Goal: Task Accomplishment & Management: Complete application form

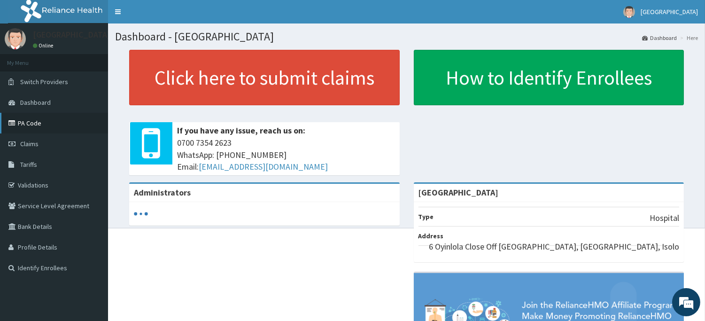
click at [40, 120] on link "PA Code" at bounding box center [54, 123] width 108 height 21
click at [24, 166] on span "Tariffs" at bounding box center [28, 164] width 17 height 8
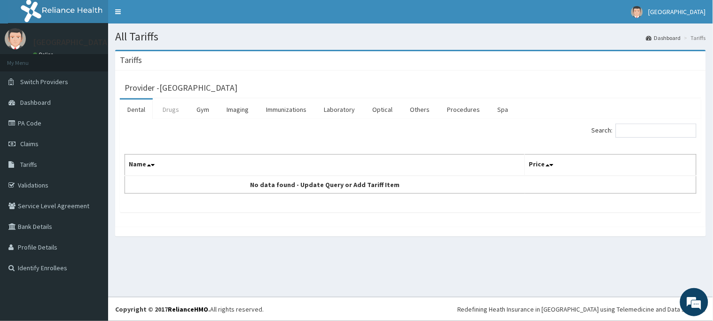
click at [174, 110] on link "Drugs" at bounding box center [170, 110] width 31 height 20
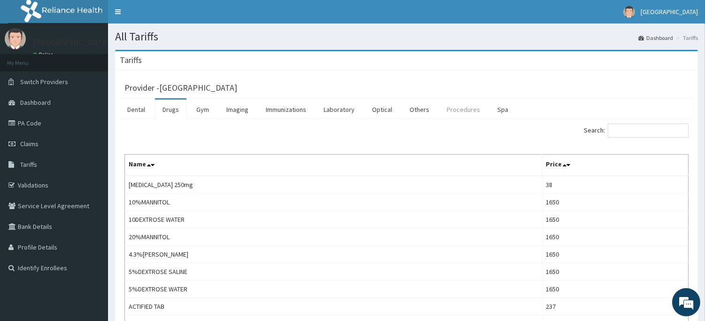
click at [463, 107] on link "Procedures" at bounding box center [463, 110] width 48 height 20
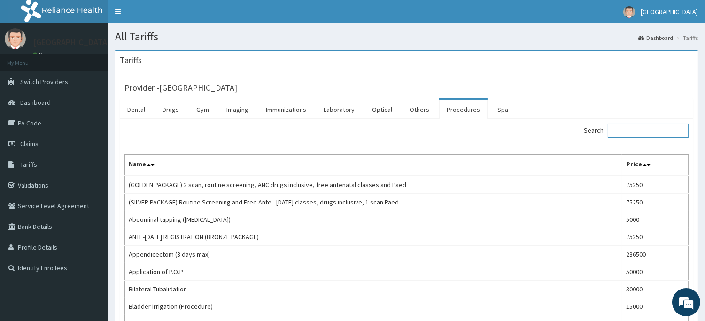
click at [618, 127] on input "Search:" at bounding box center [648, 131] width 81 height 14
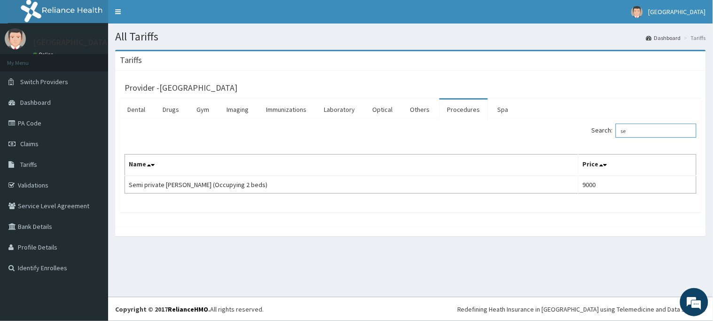
type input "s"
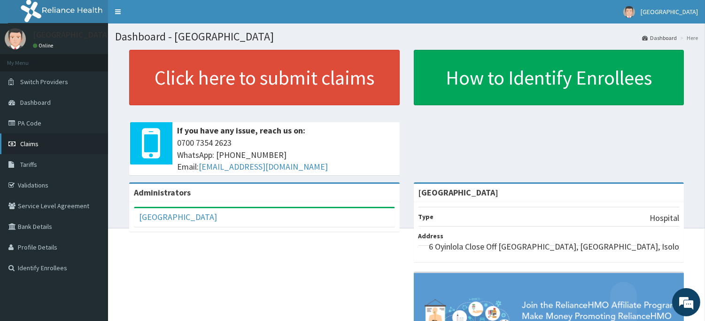
click at [38, 144] on link "Claims" at bounding box center [54, 143] width 108 height 21
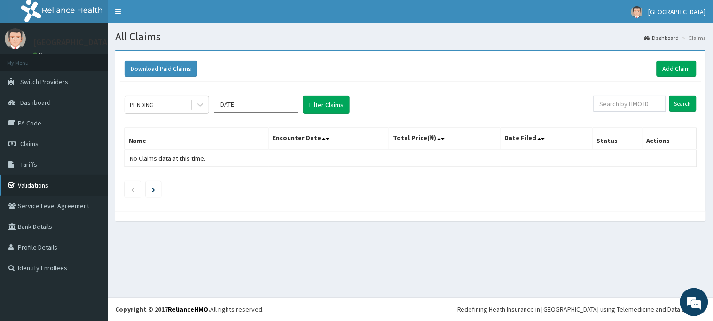
click at [28, 184] on link "Validations" at bounding box center [54, 185] width 108 height 21
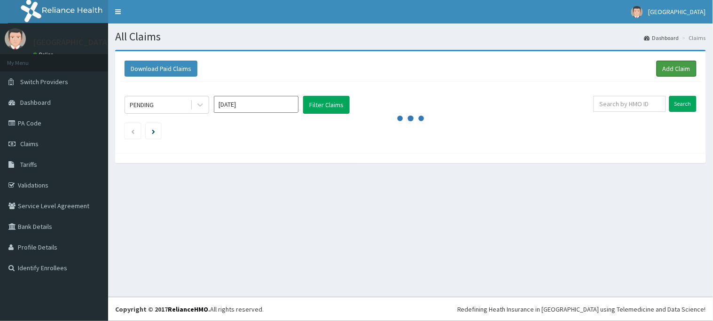
click at [669, 70] on link "Add Claim" at bounding box center [676, 69] width 40 height 16
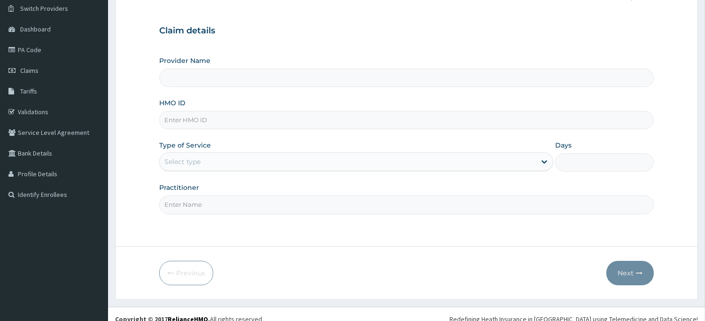
scroll to position [83, 0]
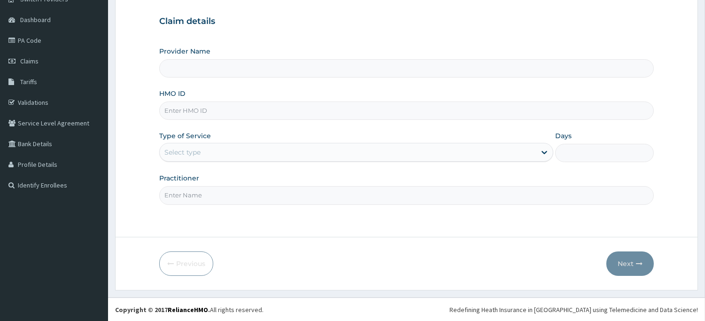
click at [224, 102] on input "HMO ID" at bounding box center [406, 110] width 495 height 18
type input "[GEOGRAPHIC_DATA]"
click at [218, 69] on input "[GEOGRAPHIC_DATA]" at bounding box center [406, 68] width 495 height 18
click at [223, 110] on input "HMO ID" at bounding box center [406, 110] width 495 height 18
type input "sto/10003/b"
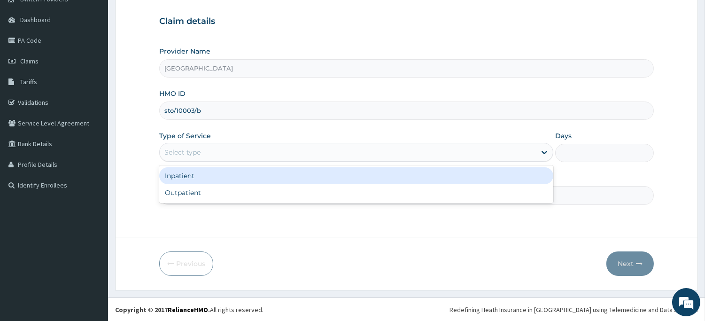
click at [276, 147] on div "Select type" at bounding box center [348, 152] width 376 height 15
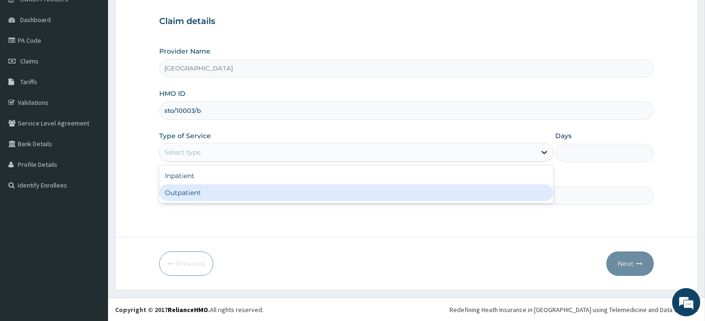
click at [253, 192] on div "Outpatient" at bounding box center [356, 192] width 394 height 17
type input "1"
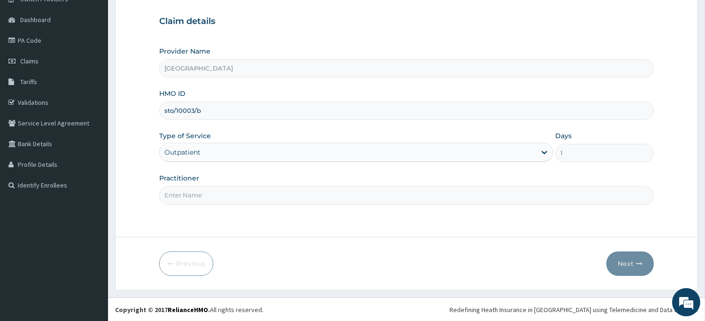
click at [412, 205] on div "Step 1 of 2 Claim details Provider Name Ago Medical Centre HMO ID sto/10003/b T…" at bounding box center [406, 102] width 495 height 241
click at [410, 196] on input "Practitioner" at bounding box center [406, 195] width 495 height 18
type input "Dr Kuye"
click at [632, 261] on button "Next" at bounding box center [630, 263] width 47 height 24
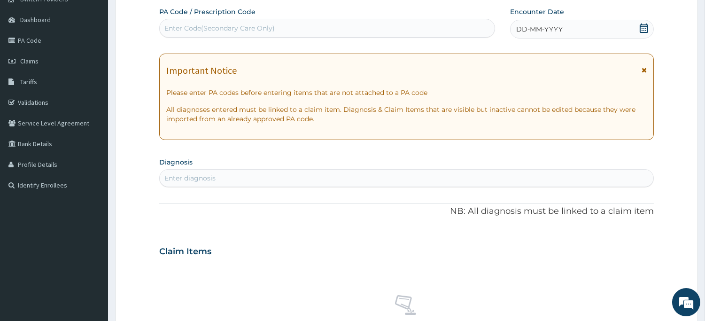
click at [644, 26] on icon at bounding box center [644, 27] width 8 height 9
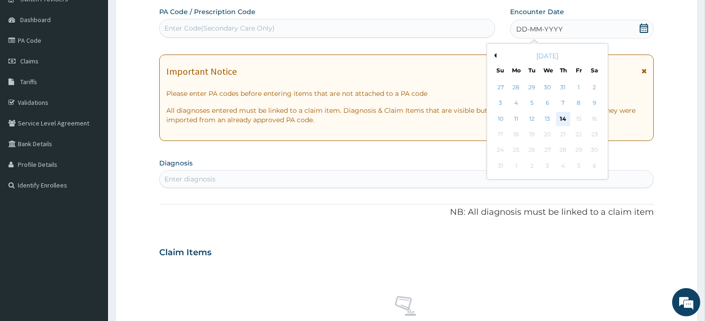
click at [565, 117] on div "14" at bounding box center [563, 119] width 14 height 14
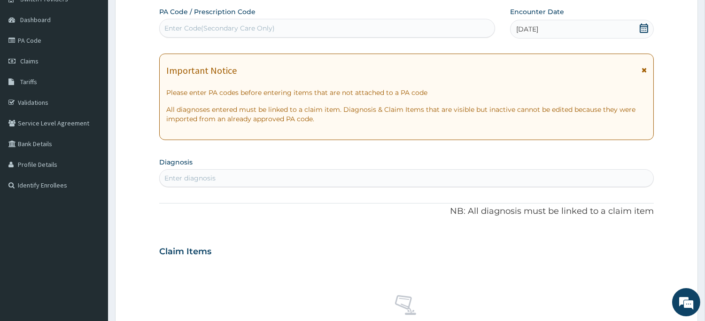
click at [372, 179] on div "Enter diagnosis" at bounding box center [407, 178] width 494 height 15
click at [325, 185] on div "Enter diagnosis" at bounding box center [407, 178] width 494 height 15
type input "m"
type input "bactere"
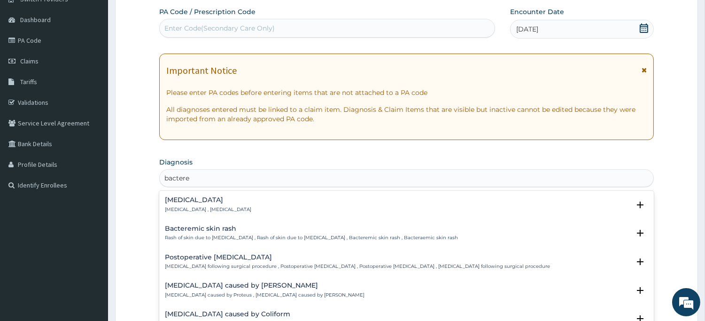
click at [205, 209] on p "Bacteremia , Bacteraemia" at bounding box center [208, 209] width 86 height 7
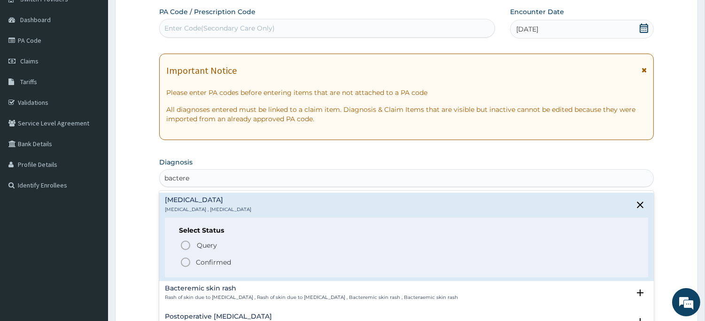
click at [185, 260] on icon "status option filled" at bounding box center [185, 262] width 11 height 11
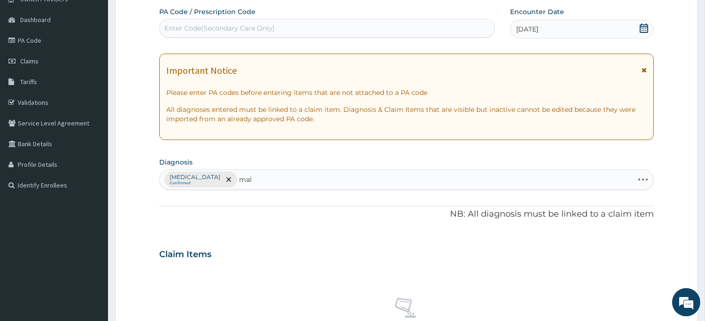
type input "mala"
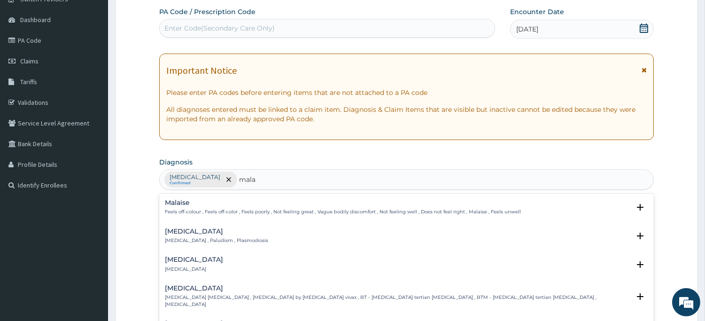
click at [191, 232] on h4 "[MEDICAL_DATA]" at bounding box center [216, 231] width 103 height 7
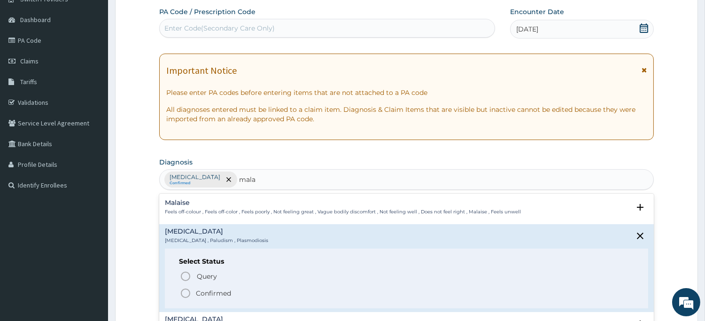
click at [185, 290] on icon "status option filled" at bounding box center [185, 293] width 11 height 11
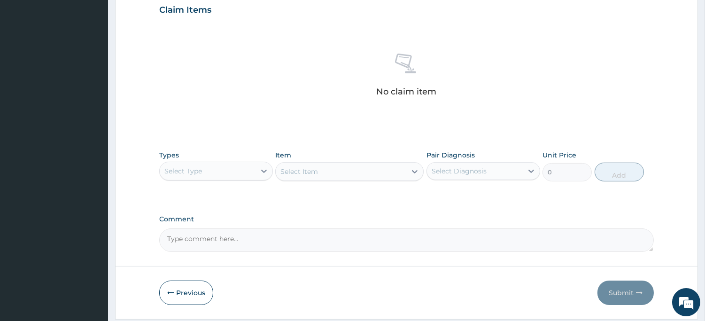
scroll to position [344, 0]
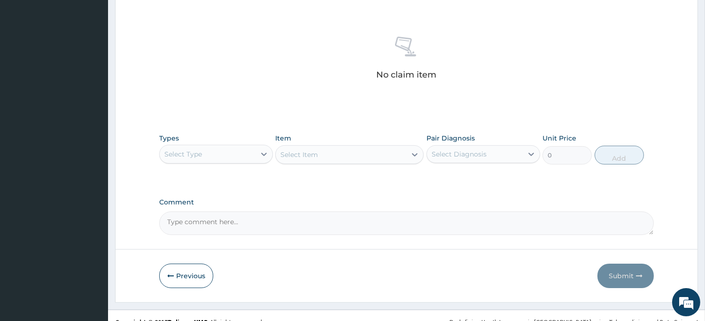
click at [229, 158] on div "Select Type" at bounding box center [208, 154] width 96 height 15
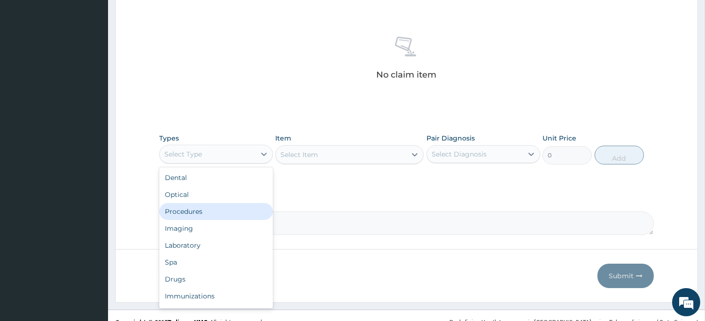
click at [210, 213] on div "Procedures" at bounding box center [216, 211] width 114 height 17
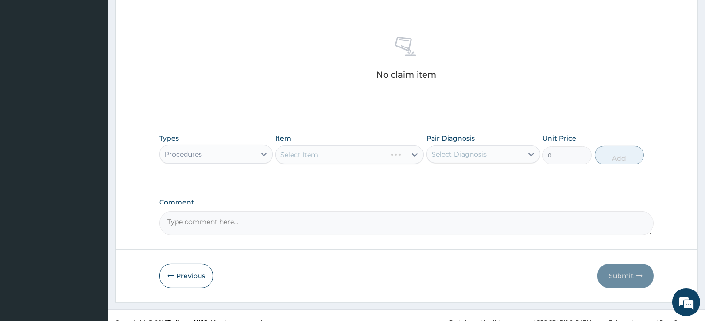
click at [316, 152] on div "Select Item" at bounding box center [349, 154] width 148 height 19
click at [332, 152] on div "Select Item" at bounding box center [349, 154] width 148 height 19
click at [329, 158] on div "Select Item" at bounding box center [349, 154] width 148 height 19
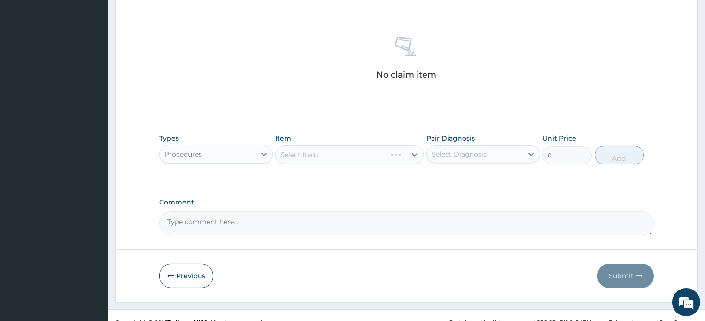
click at [329, 158] on div "Select Item" at bounding box center [349, 154] width 148 height 19
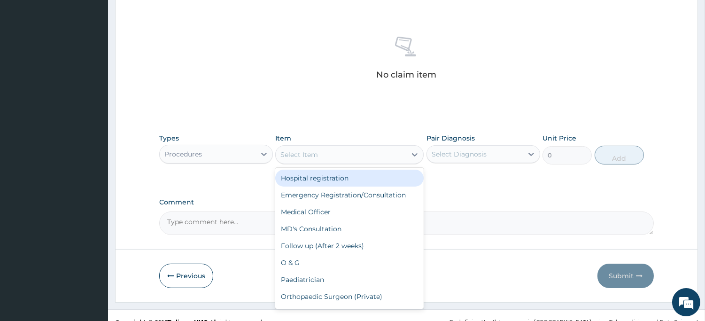
click at [355, 151] on div "Select Item" at bounding box center [341, 154] width 131 height 15
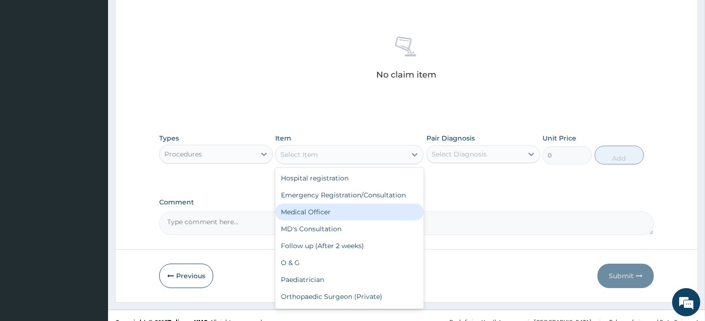
click at [313, 214] on div "Medical Officer" at bounding box center [349, 211] width 148 height 17
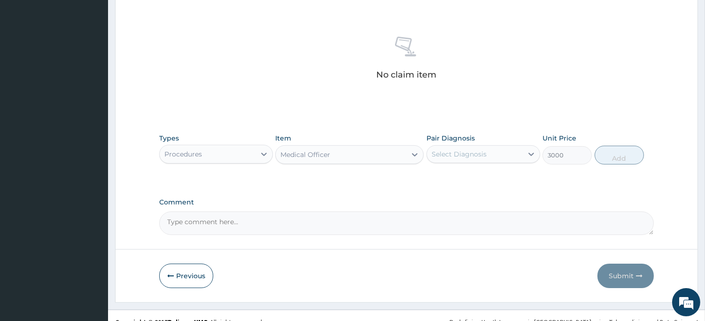
type input "3000"
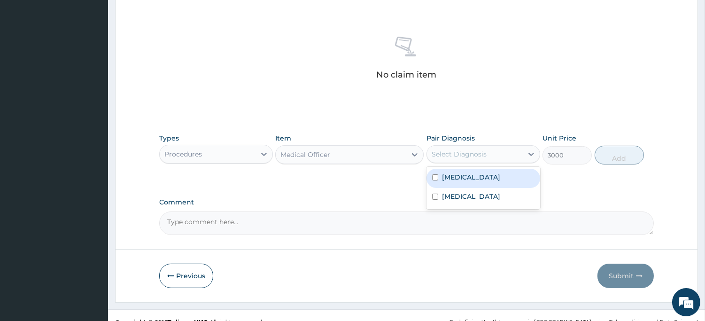
click at [456, 156] on div "Select Diagnosis" at bounding box center [459, 153] width 55 height 9
click at [454, 182] on div "Bacteremia" at bounding box center [484, 178] width 114 height 19
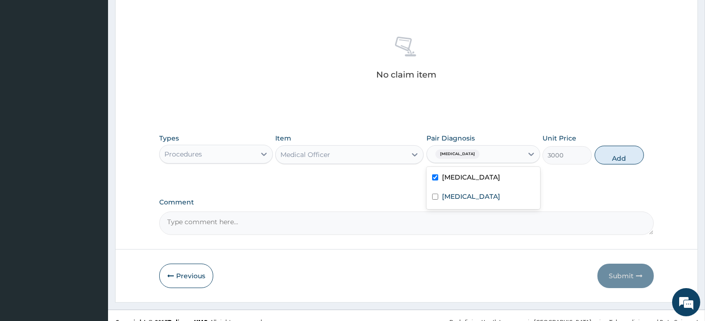
checkbox input "true"
click at [618, 158] on button "Add" at bounding box center [619, 155] width 49 height 19
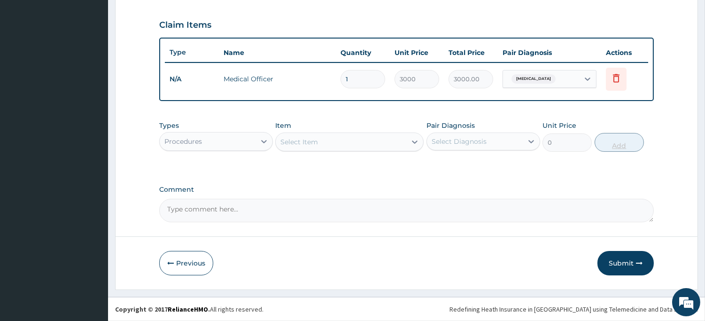
scroll to position [311, 0]
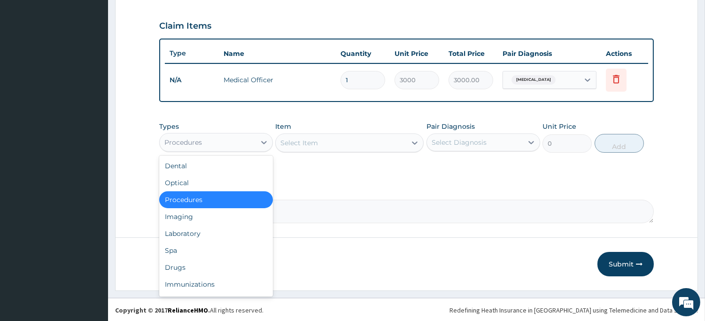
click at [233, 144] on div "Procedures" at bounding box center [208, 142] width 96 height 15
click at [207, 231] on div "Laboratory" at bounding box center [216, 233] width 114 height 17
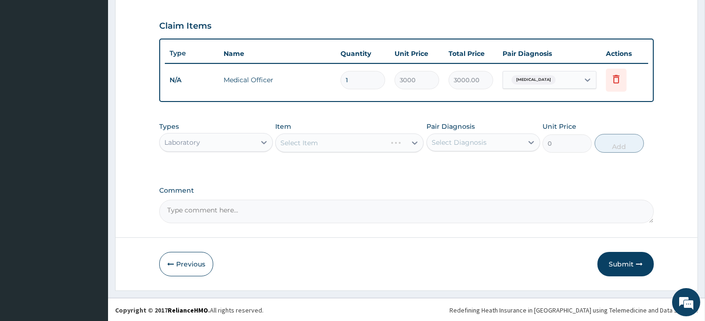
click at [311, 140] on div "Select Item" at bounding box center [349, 142] width 148 height 19
click at [327, 139] on div "Select Item" at bounding box center [349, 142] width 148 height 19
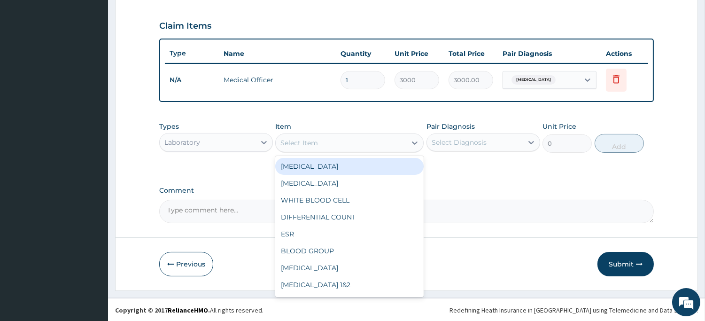
click at [325, 143] on div "Select Item" at bounding box center [341, 142] width 131 height 15
click at [316, 166] on div "FULL BLOOD COUNT" at bounding box center [349, 166] width 148 height 17
type input "4000"
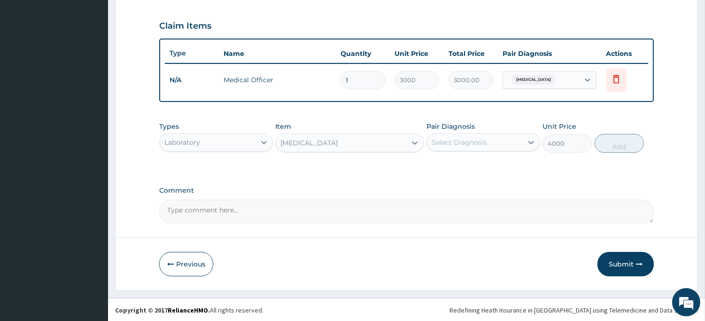
click at [450, 141] on div "Select Diagnosis" at bounding box center [459, 142] width 55 height 9
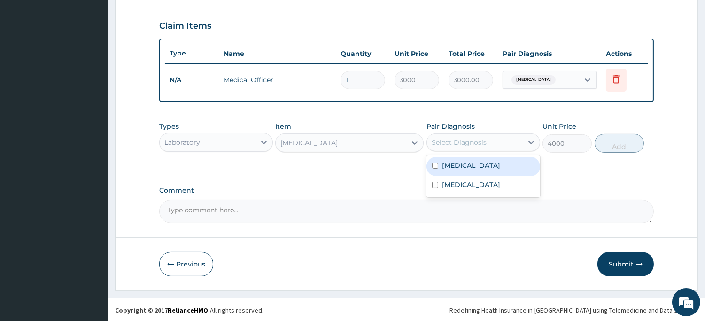
click at [453, 166] on label "Bacteremia" at bounding box center [471, 165] width 58 height 9
checkbox input "true"
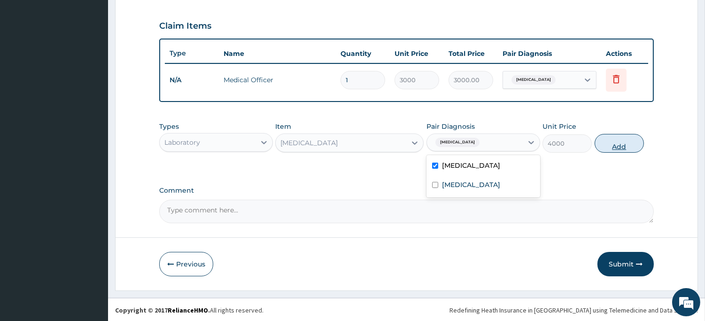
click at [611, 144] on button "Add" at bounding box center [619, 143] width 49 height 19
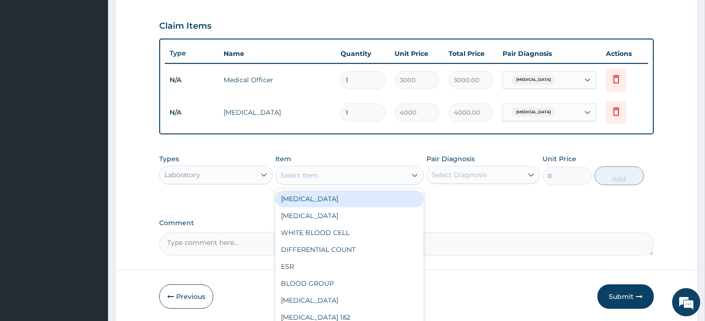
click at [335, 179] on div "Select Item" at bounding box center [341, 175] width 131 height 15
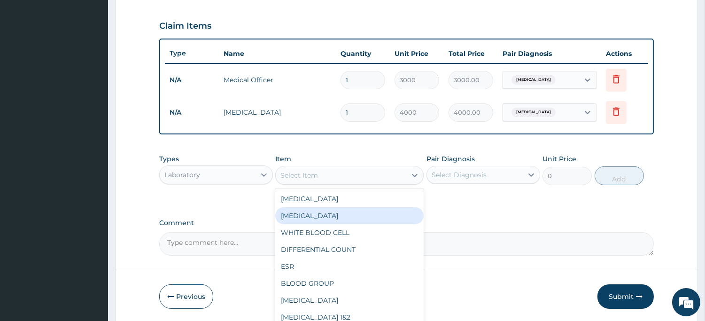
click at [330, 208] on div "PACKED CELL VOLUME" at bounding box center [349, 215] width 148 height 17
type input "1500"
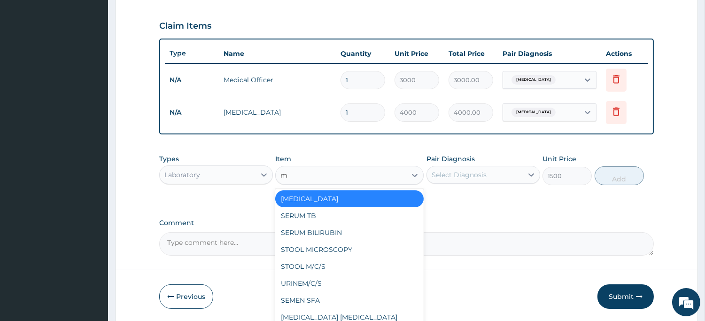
type input "ma"
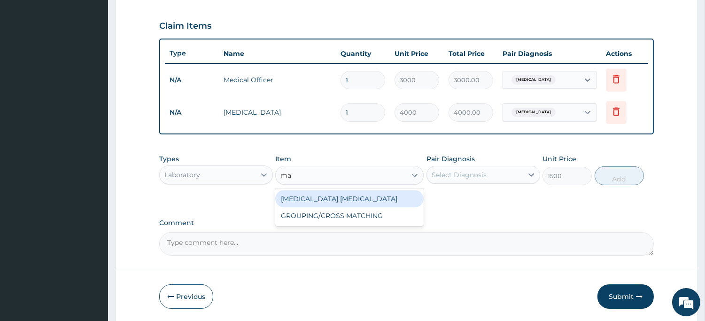
click at [333, 197] on div "MALARIA PARASITE" at bounding box center [349, 198] width 148 height 17
type input "1650"
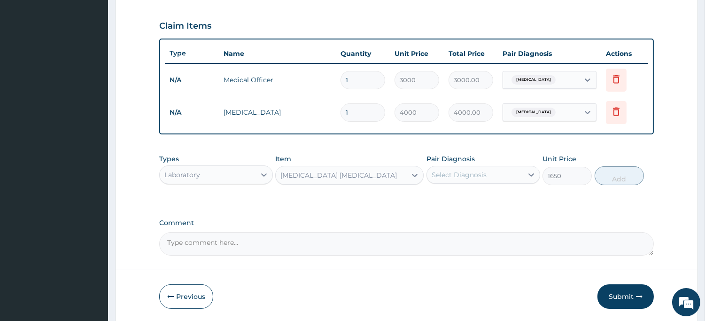
click at [475, 171] on div "Select Diagnosis" at bounding box center [459, 174] width 55 height 9
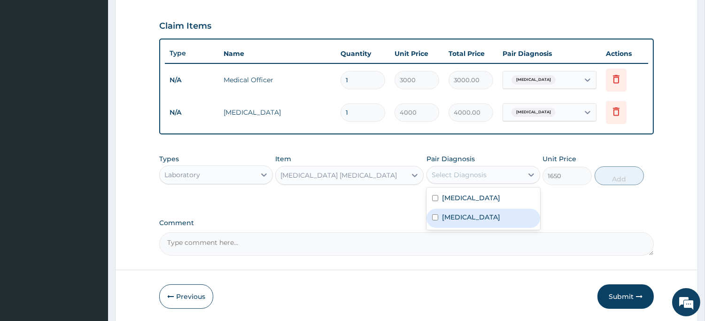
click at [466, 209] on div "[MEDICAL_DATA]" at bounding box center [484, 218] width 114 height 19
checkbox input "true"
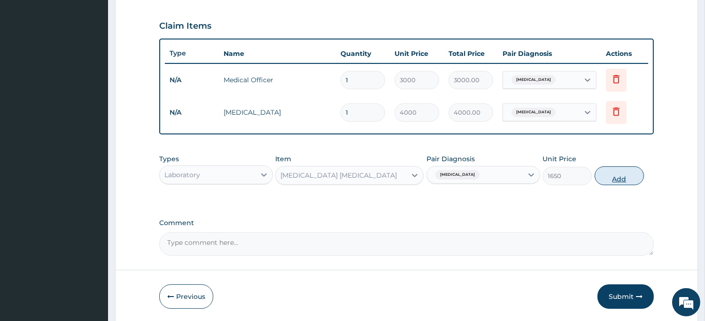
click at [617, 171] on button "Add" at bounding box center [619, 175] width 49 height 19
type input "0"
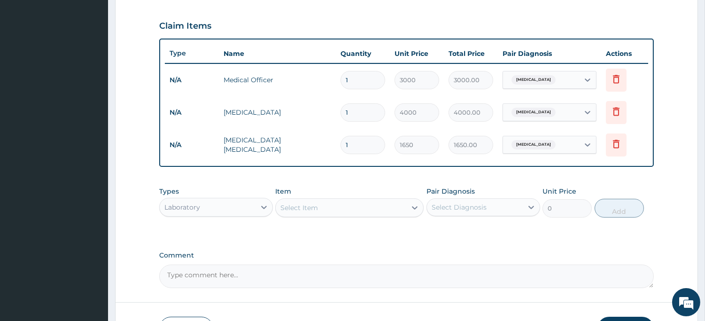
click at [228, 209] on div "Laboratory" at bounding box center [208, 207] width 96 height 15
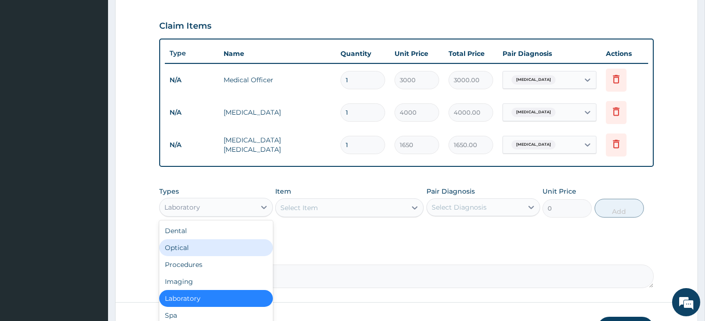
scroll to position [31, 0]
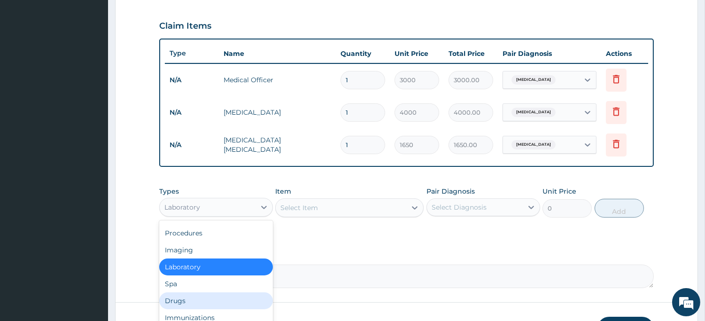
click at [209, 298] on div "Drugs" at bounding box center [216, 300] width 114 height 17
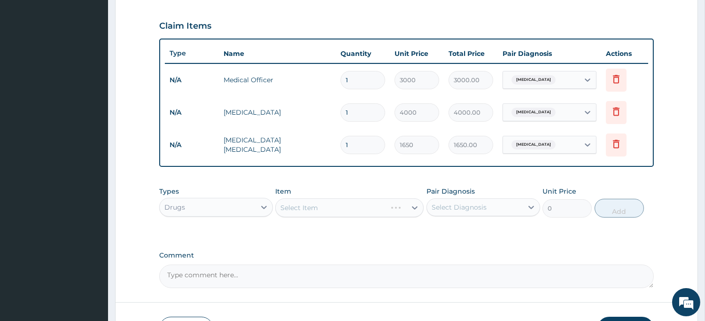
click at [350, 204] on div "Select Item" at bounding box center [349, 207] width 148 height 19
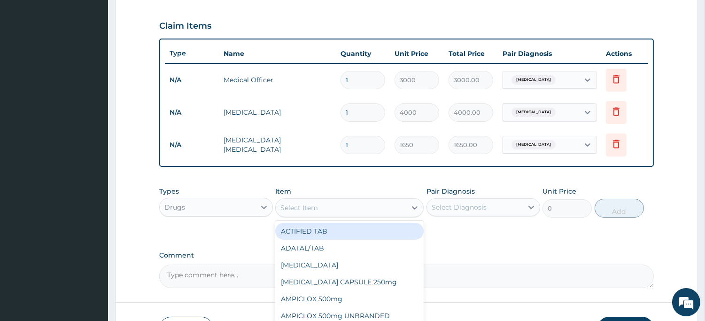
click at [350, 204] on div "Select Item" at bounding box center [341, 207] width 131 height 15
type input "s"
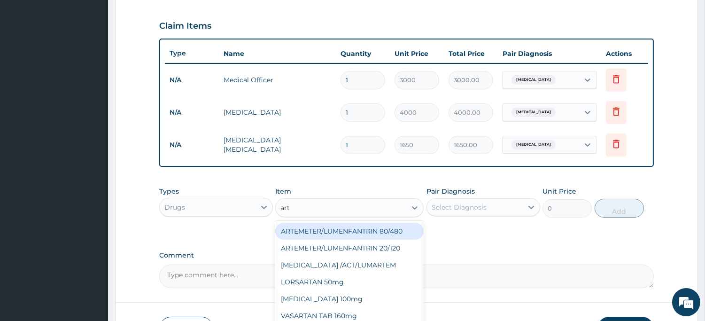
type input "arte"
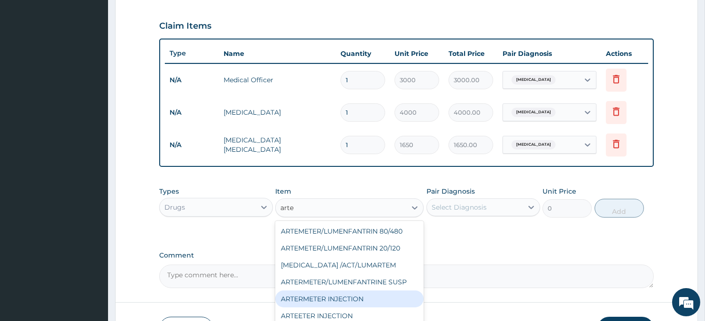
click at [356, 294] on div "ARTERMETER INJECTION" at bounding box center [349, 298] width 148 height 17
type input "860"
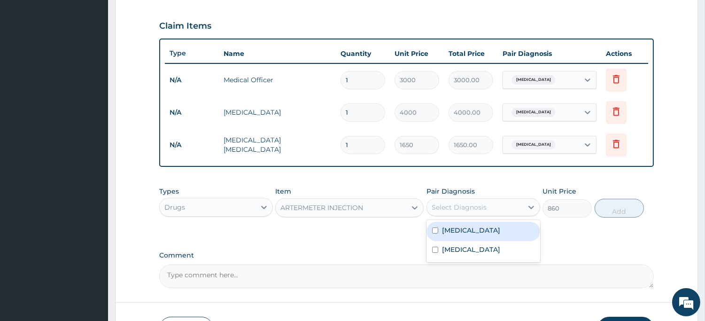
click at [504, 200] on div "Select Diagnosis" at bounding box center [475, 207] width 96 height 15
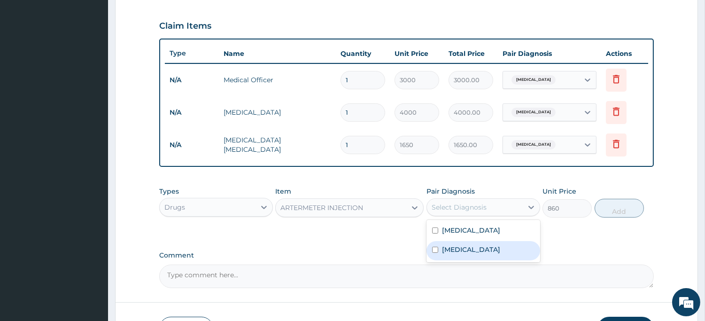
click at [470, 248] on div "[MEDICAL_DATA]" at bounding box center [484, 250] width 114 height 19
checkbox input "true"
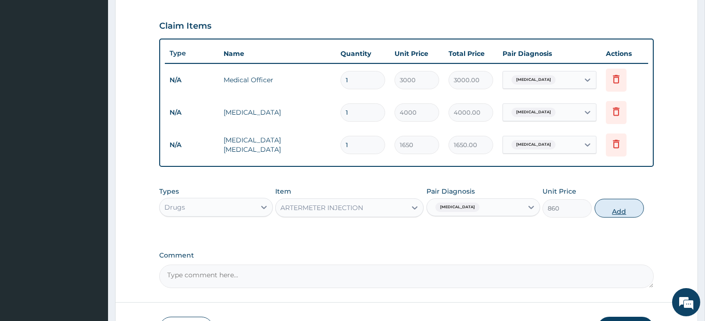
click at [613, 205] on button "Add" at bounding box center [619, 208] width 49 height 19
type input "0"
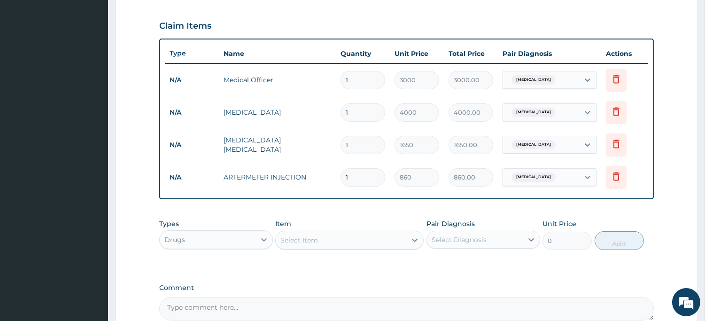
type input "0.00"
type input "6"
type input "5160.00"
type input "6"
click at [327, 237] on div "Select Item" at bounding box center [341, 240] width 131 height 15
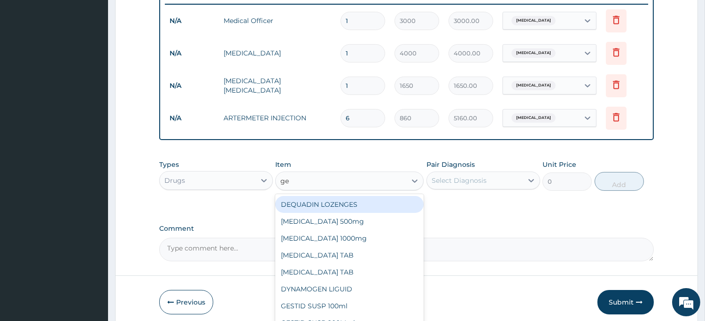
scroll to position [409, 0]
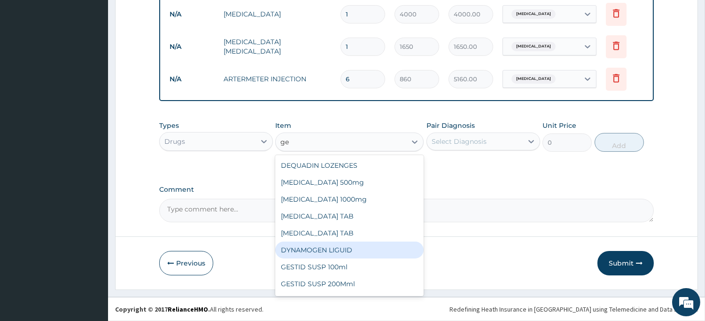
type input "gen"
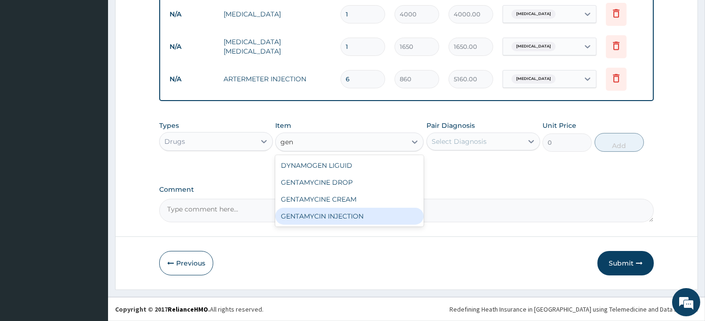
click at [337, 212] on div "GENTAMYCIN INJECTION" at bounding box center [349, 216] width 148 height 17
type input "310"
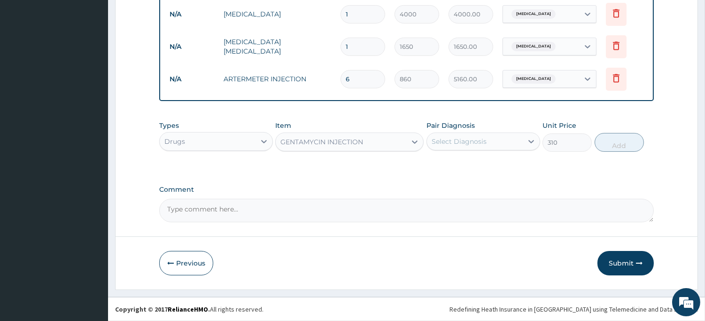
click at [465, 144] on div "Select Diagnosis" at bounding box center [459, 141] width 55 height 9
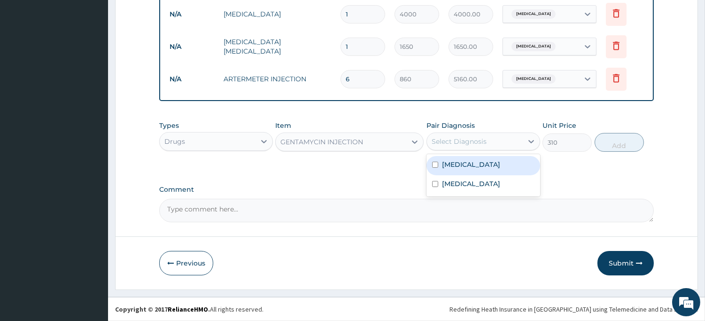
click at [461, 163] on label "Bacteremia" at bounding box center [471, 164] width 58 height 9
checkbox input "true"
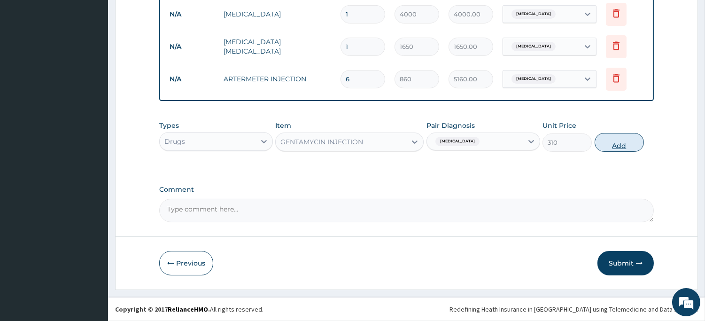
click at [619, 143] on button "Add" at bounding box center [619, 142] width 49 height 19
type input "0"
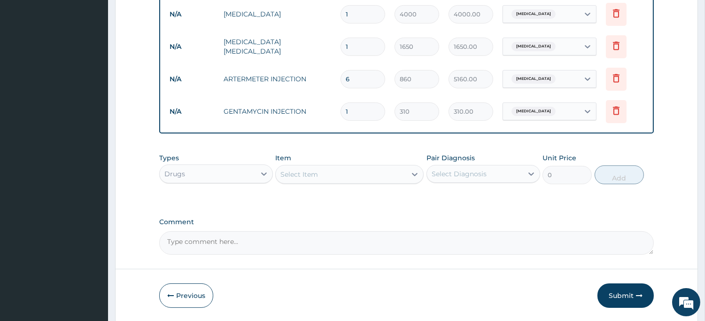
type input "0.00"
type input "2"
type input "620.00"
type input "26"
type input "8060.00"
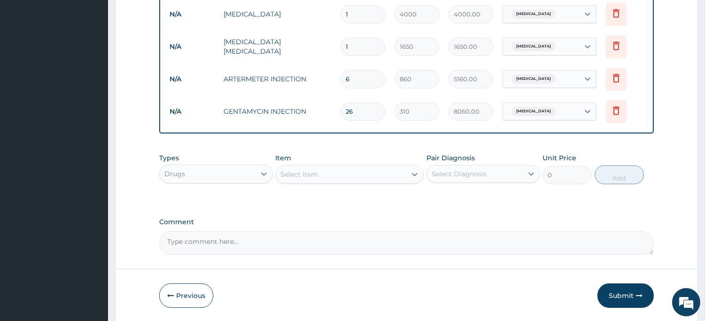
type input "2"
type input "620.00"
type input "0.00"
type input "6"
type input "1860.00"
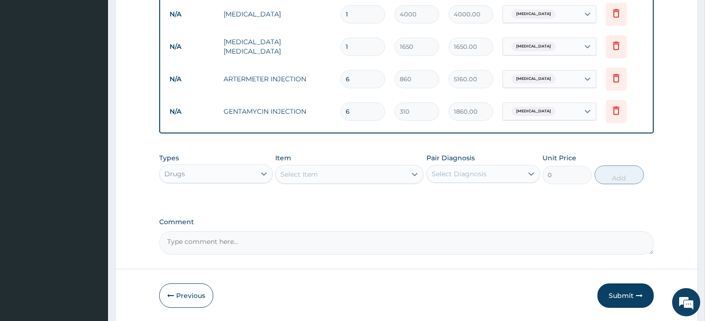
type input "6"
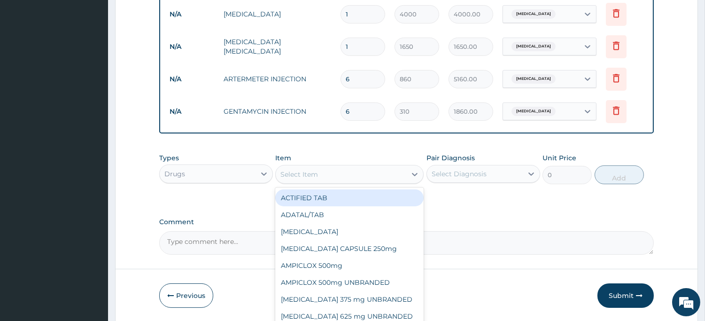
click at [351, 171] on div "Select Item" at bounding box center [341, 174] width 131 height 15
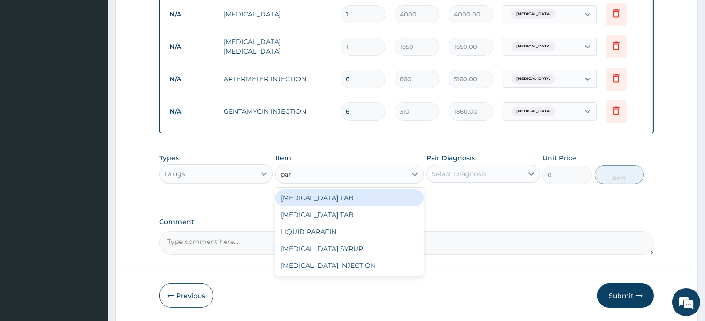
type input "para"
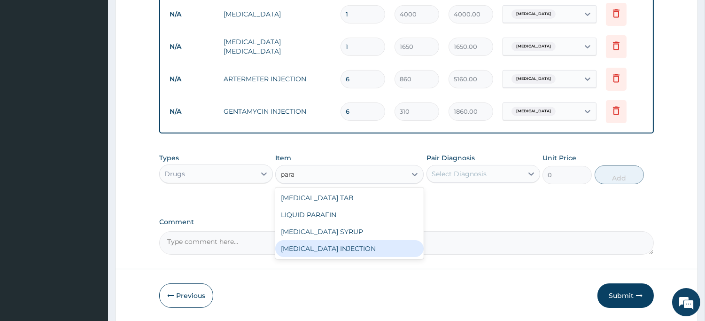
click at [340, 249] on div "PARACETAMOL INJECTION" at bounding box center [349, 248] width 148 height 17
type input "950"
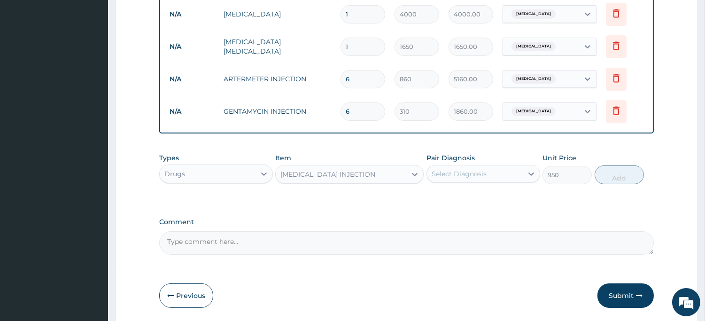
click at [462, 171] on div "Select Diagnosis" at bounding box center [459, 173] width 55 height 9
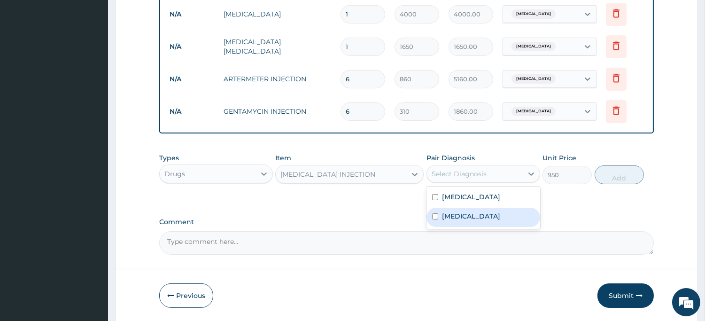
click at [455, 209] on div "[MEDICAL_DATA]" at bounding box center [484, 217] width 114 height 19
checkbox input "true"
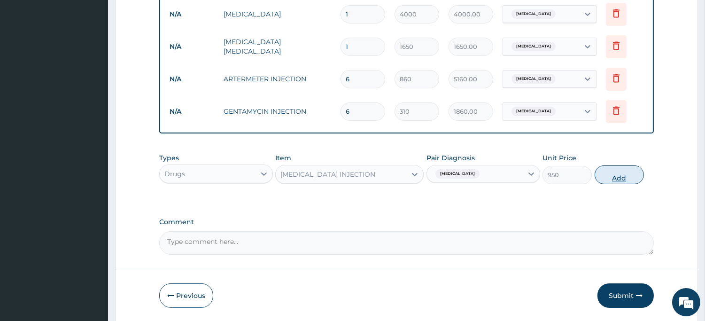
click at [612, 180] on button "Add" at bounding box center [619, 174] width 49 height 19
type input "0"
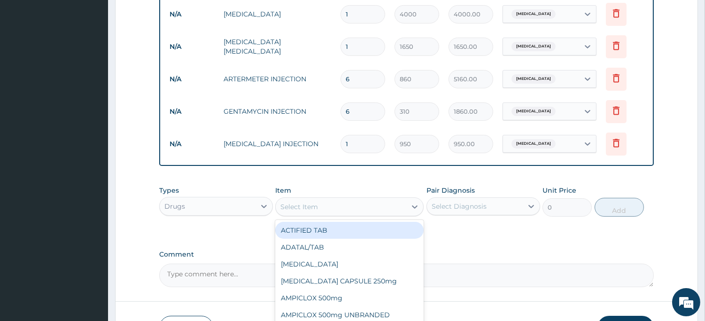
click at [343, 205] on div "Select Item" at bounding box center [341, 206] width 131 height 15
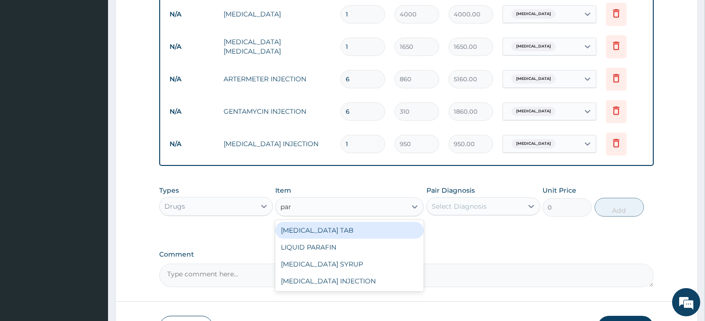
type input "para"
click at [339, 232] on div "PARACETAMOL TAB" at bounding box center [349, 230] width 148 height 17
type input "20"
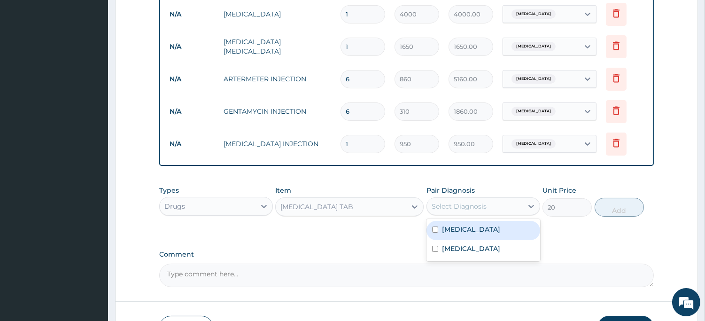
click at [454, 208] on div "Select Diagnosis" at bounding box center [459, 206] width 55 height 9
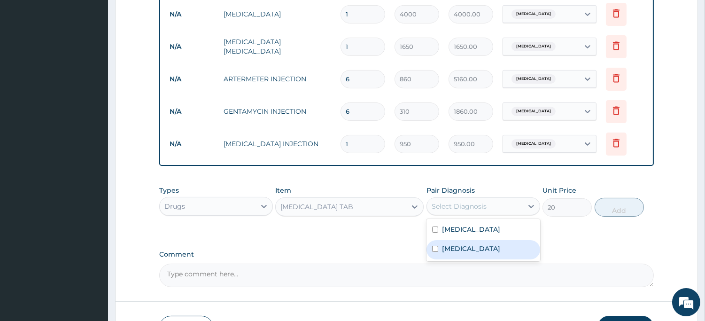
click at [456, 248] on label "[MEDICAL_DATA]" at bounding box center [471, 248] width 58 height 9
checkbox input "true"
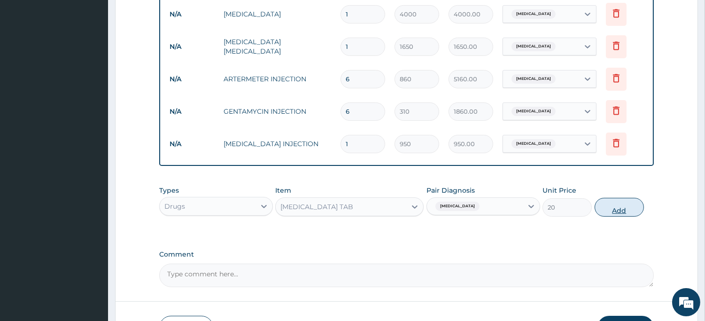
click at [602, 209] on button "Add" at bounding box center [619, 207] width 49 height 19
type input "0"
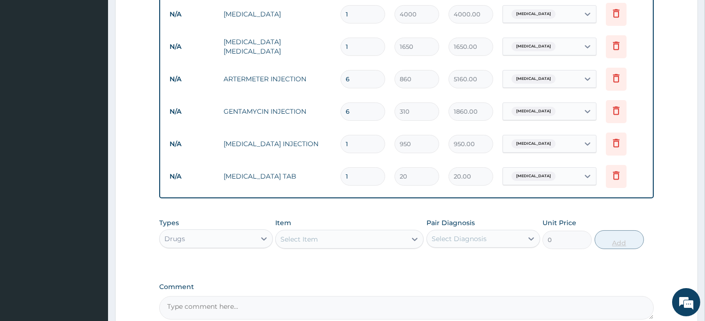
type input "18"
type input "360.00"
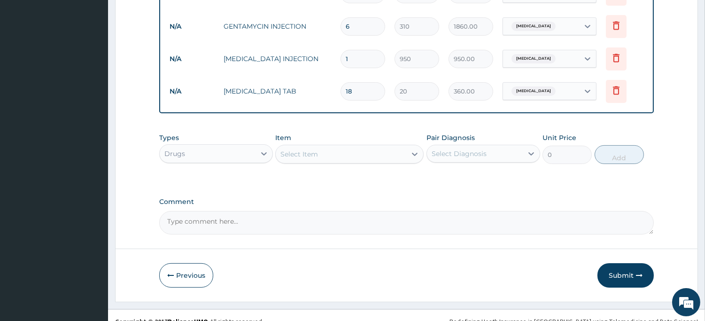
scroll to position [506, 0]
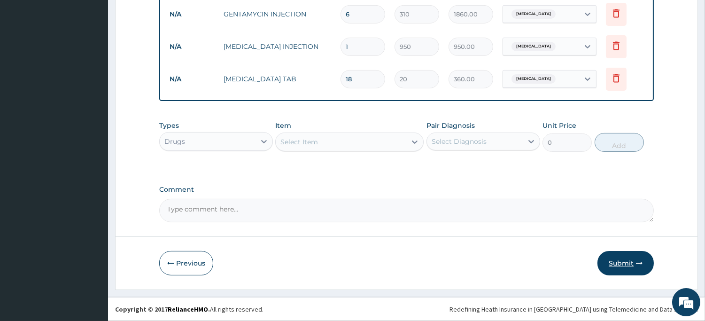
type input "18"
click at [621, 259] on button "Submit" at bounding box center [626, 263] width 56 height 24
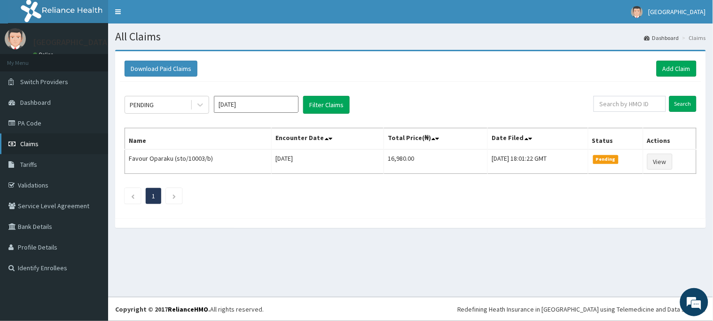
click at [41, 142] on link "Claims" at bounding box center [54, 143] width 108 height 21
click at [668, 70] on link "Add Claim" at bounding box center [676, 69] width 40 height 16
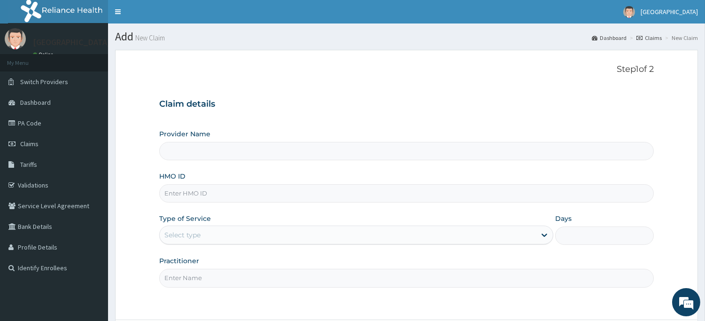
type input "[GEOGRAPHIC_DATA]"
click at [37, 159] on link "Tariffs" at bounding box center [54, 164] width 108 height 21
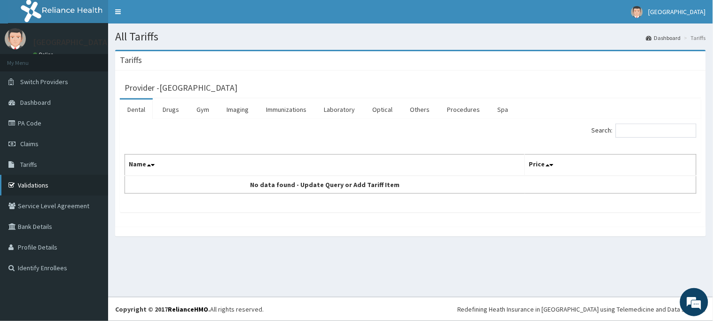
click at [33, 183] on link "Validations" at bounding box center [54, 185] width 108 height 21
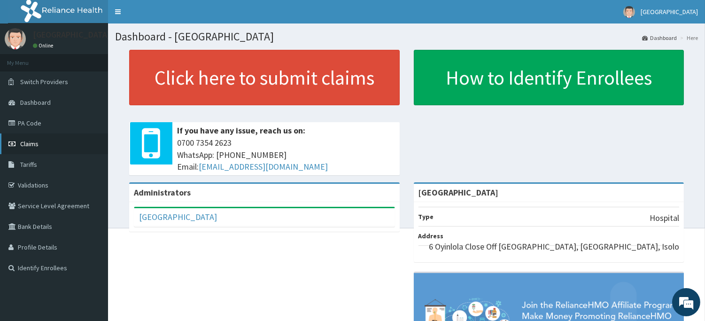
click at [36, 147] on link "Claims" at bounding box center [54, 143] width 108 height 21
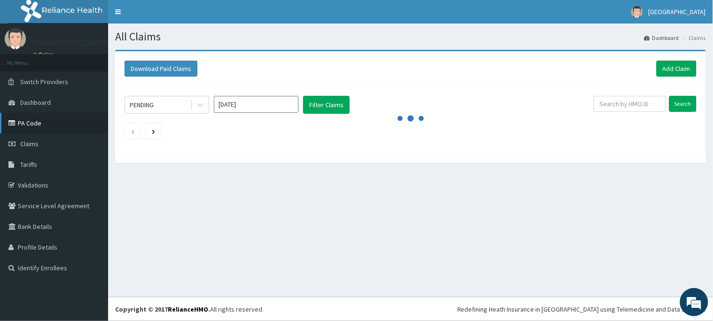
click at [35, 120] on link "PA Code" at bounding box center [54, 123] width 108 height 21
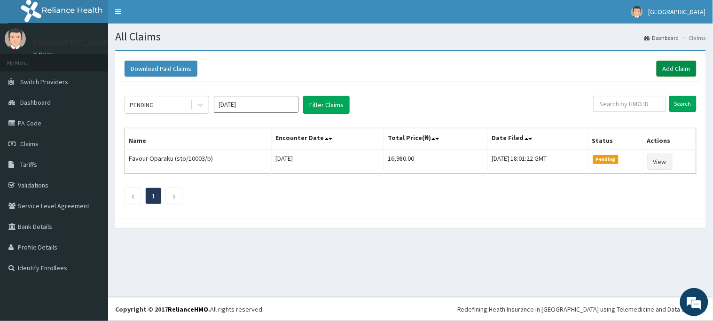
click at [681, 64] on link "Add Claim" at bounding box center [676, 69] width 40 height 16
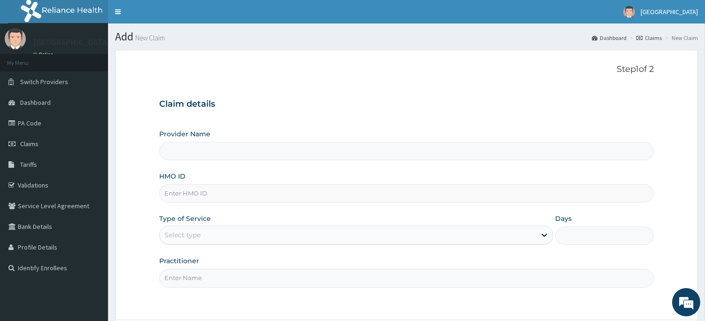
type input "[GEOGRAPHIC_DATA]"
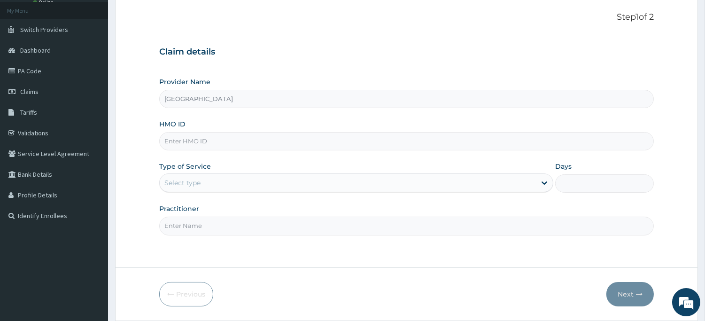
click at [257, 132] on input "HMO ID" at bounding box center [406, 141] width 495 height 18
type input "crh/10056/a"
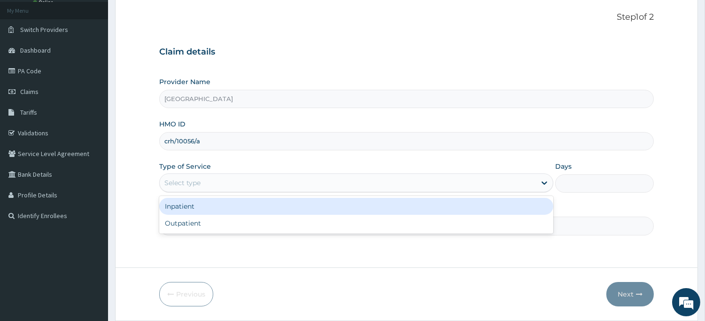
click at [363, 184] on div "Select type" at bounding box center [348, 182] width 376 height 15
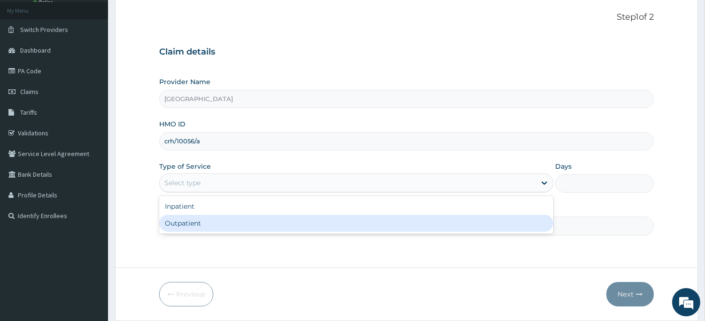
click at [335, 217] on div "Outpatient" at bounding box center [356, 223] width 394 height 17
type input "1"
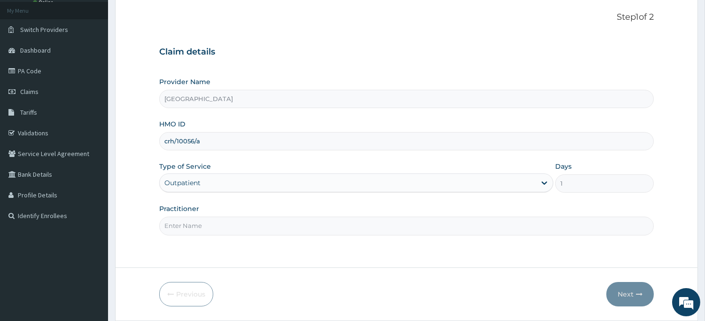
click at [405, 230] on input "Practitioner" at bounding box center [406, 226] width 495 height 18
type input "[PERSON_NAME]"
click at [626, 289] on button "Next" at bounding box center [630, 294] width 47 height 24
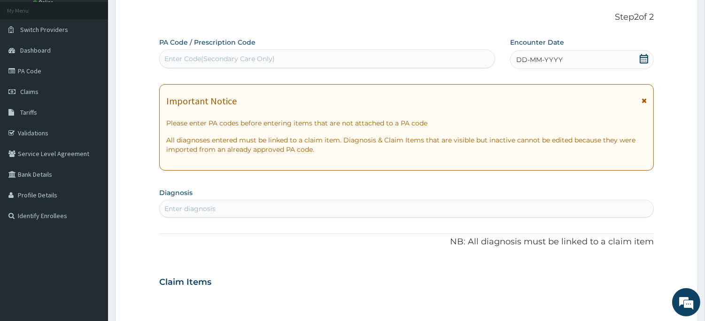
click at [246, 59] on div "Enter Code(Secondary Care Only)" at bounding box center [219, 58] width 110 height 9
type input "PA/F809E5"
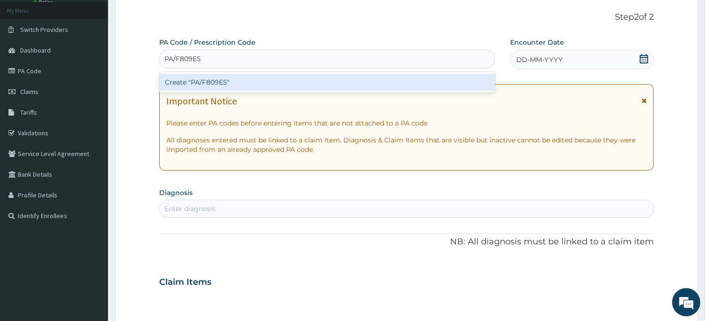
click at [247, 79] on div "Create "PA/F809E5"" at bounding box center [327, 82] width 336 height 17
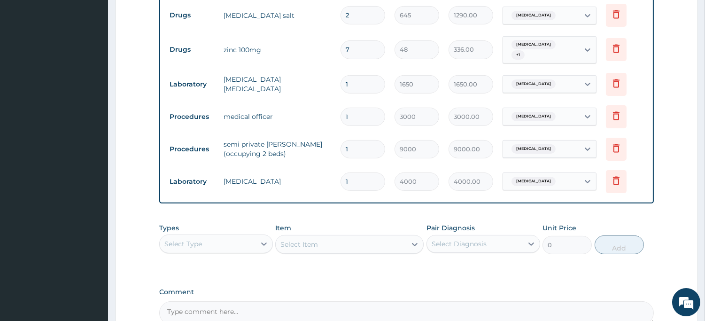
scroll to position [659, 0]
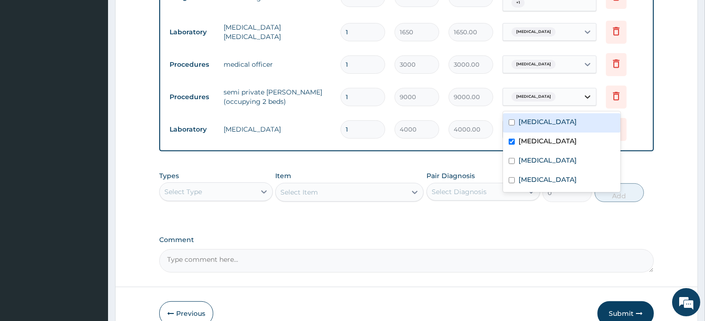
click at [584, 99] on icon at bounding box center [587, 96] width 9 height 9
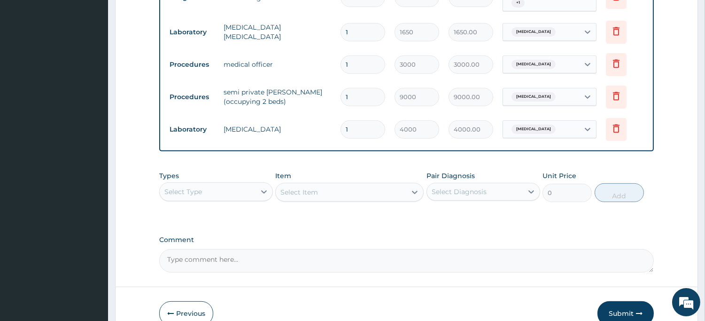
click at [369, 103] on input "1" at bounding box center [363, 97] width 45 height 18
click at [614, 99] on icon at bounding box center [616, 96] width 7 height 8
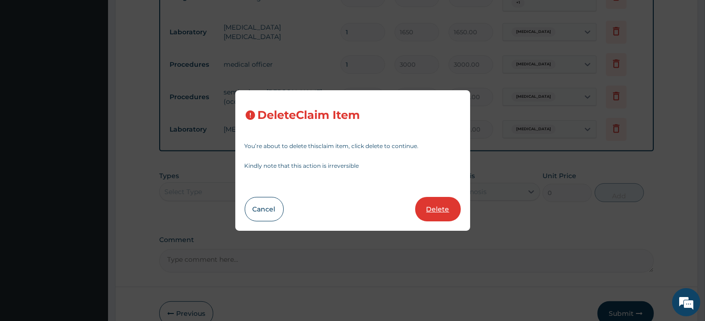
click at [436, 206] on button "Delete" at bounding box center [438, 209] width 46 height 24
type input "4000"
type input "4000.00"
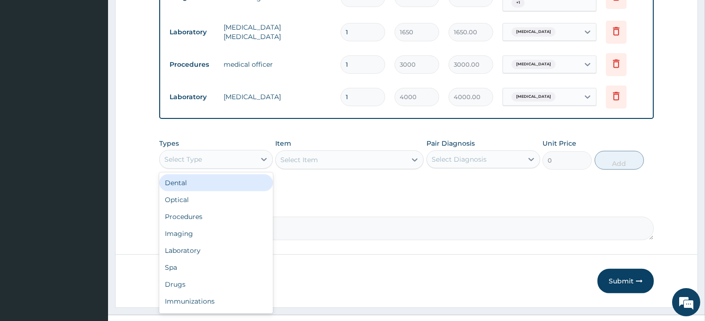
click at [240, 160] on div "Select Type" at bounding box center [208, 159] width 96 height 15
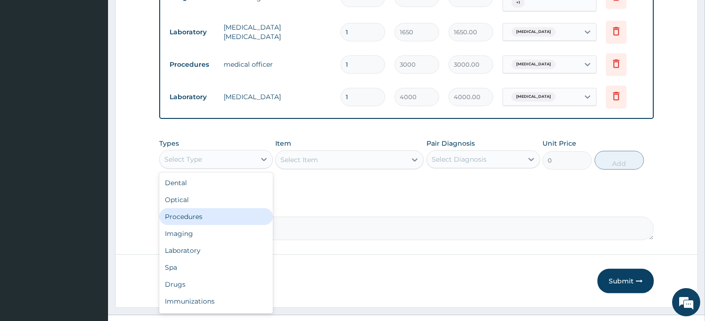
click at [218, 223] on div "Procedures" at bounding box center [216, 216] width 114 height 17
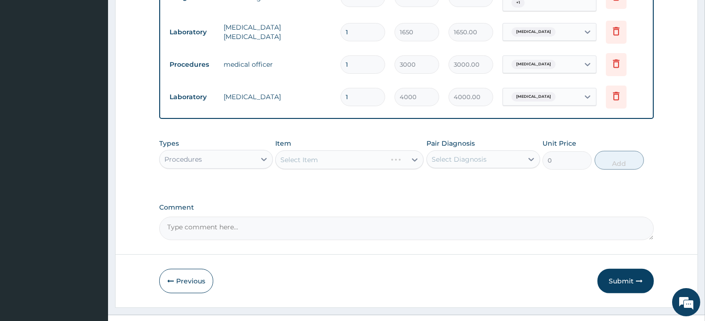
click at [325, 165] on div "Select Item" at bounding box center [349, 159] width 148 height 19
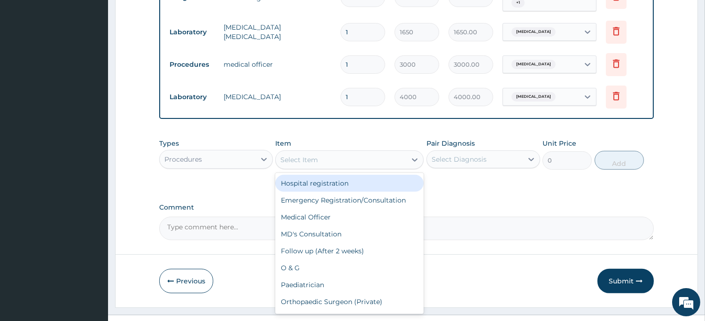
click at [325, 165] on div "Select Item" at bounding box center [341, 159] width 131 height 15
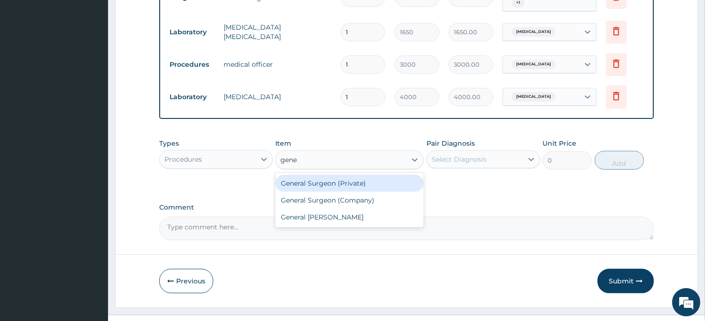
type input "gener"
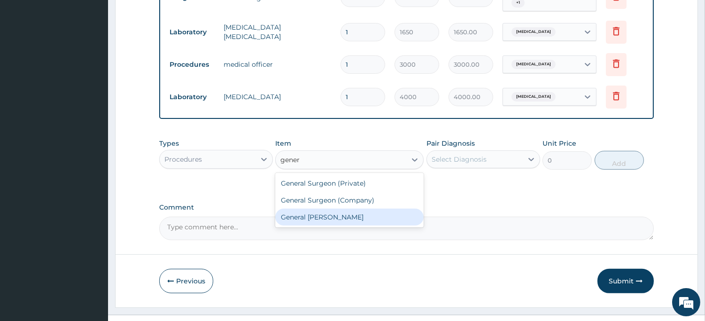
click at [309, 217] on div "General [PERSON_NAME]" at bounding box center [349, 217] width 148 height 17
type input "4000"
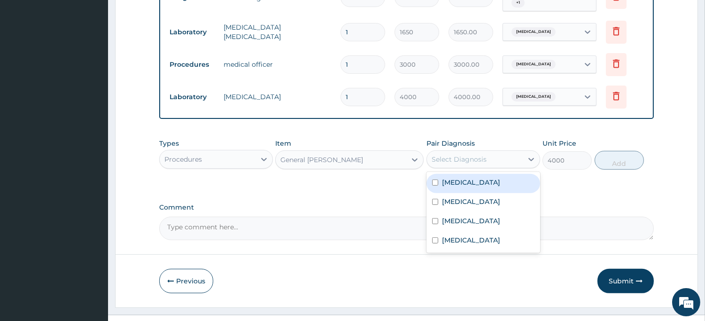
click at [462, 161] on div "Select Diagnosis" at bounding box center [459, 159] width 55 height 9
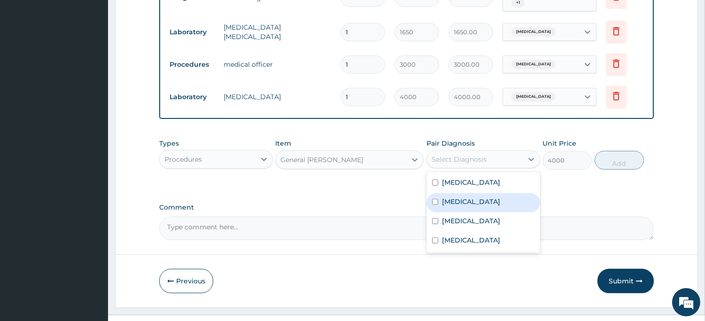
click at [458, 199] on label "[MEDICAL_DATA]" at bounding box center [471, 201] width 58 height 9
checkbox input "true"
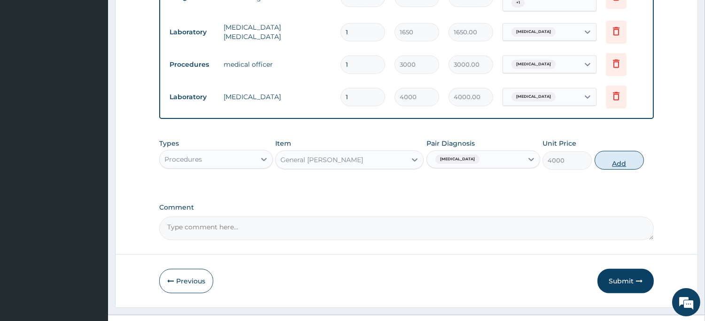
click at [611, 161] on button "Add" at bounding box center [619, 160] width 49 height 19
type input "0"
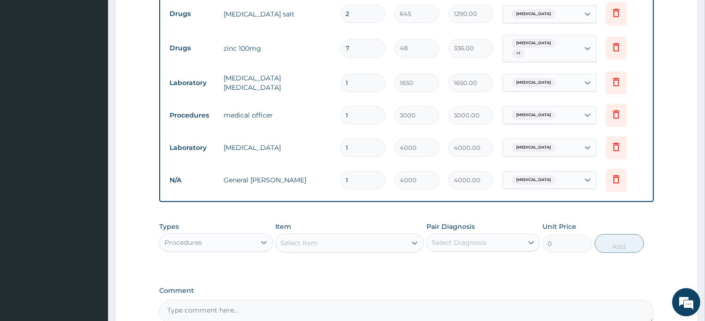
scroll to position [607, 0]
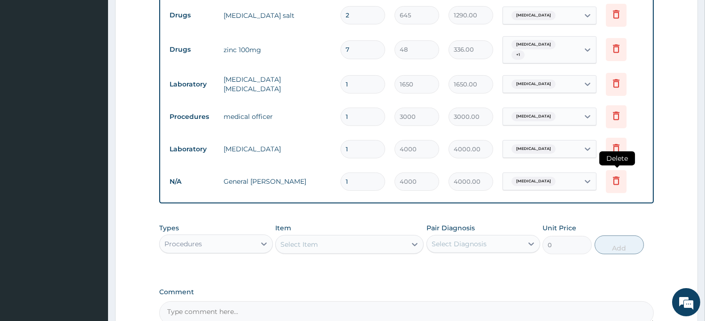
click at [614, 182] on icon at bounding box center [616, 180] width 7 height 8
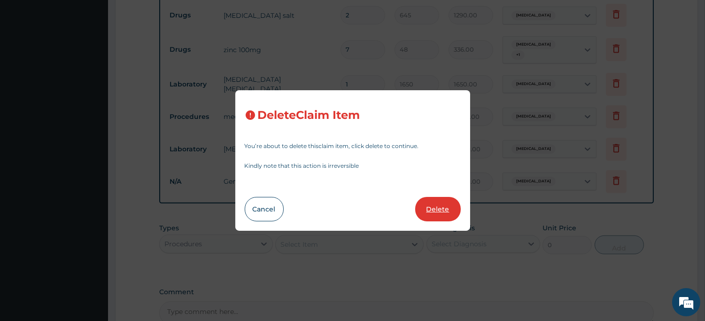
click at [448, 207] on button "Delete" at bounding box center [438, 209] width 46 height 24
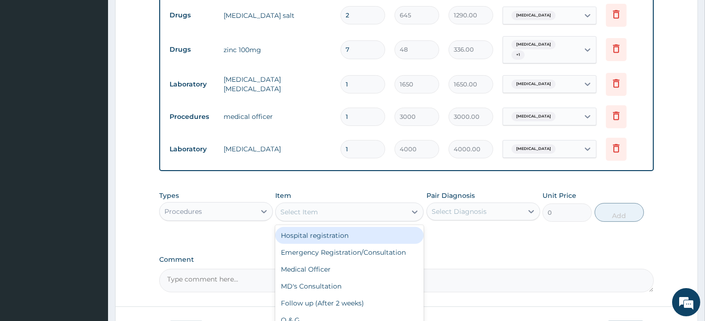
click at [319, 218] on div "Select Item" at bounding box center [341, 211] width 131 height 15
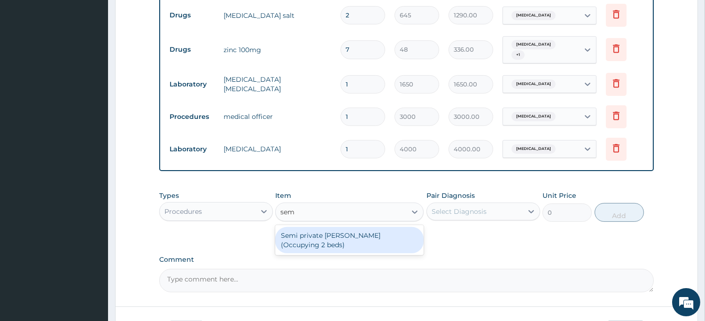
type input "semi"
click at [327, 236] on div "Semi private [PERSON_NAME] (Occupying 2 beds)" at bounding box center [349, 240] width 148 height 26
type input "9000"
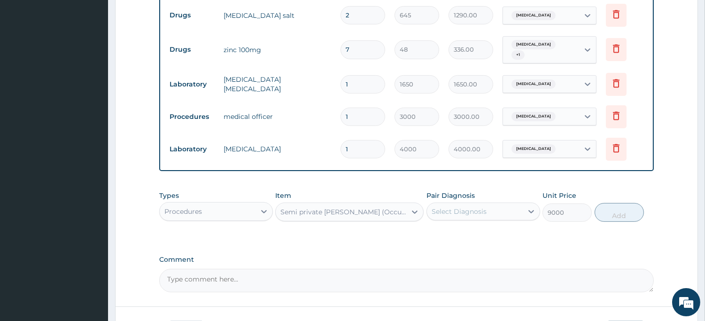
click at [482, 216] on div "Select Diagnosis" at bounding box center [459, 211] width 55 height 9
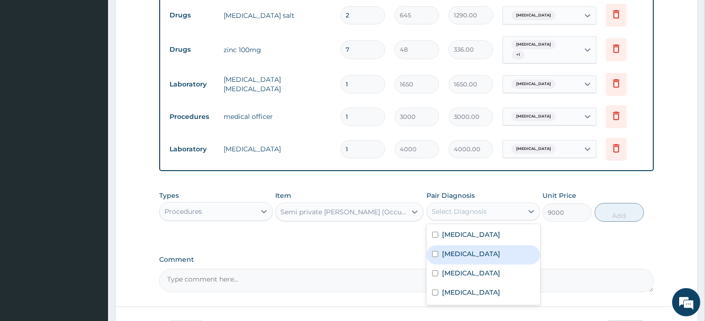
click at [473, 250] on div "[MEDICAL_DATA]" at bounding box center [484, 254] width 114 height 19
checkbox input "true"
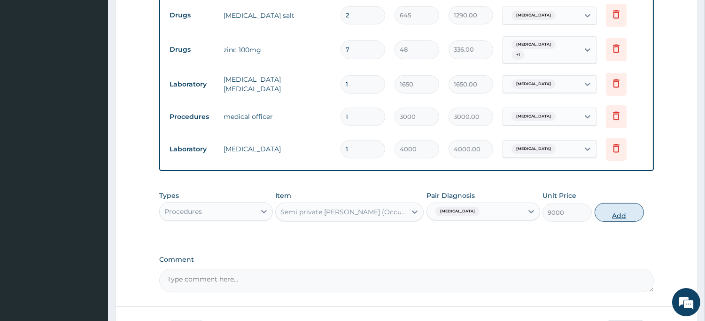
click at [630, 217] on button "Add" at bounding box center [619, 212] width 49 height 19
type input "0"
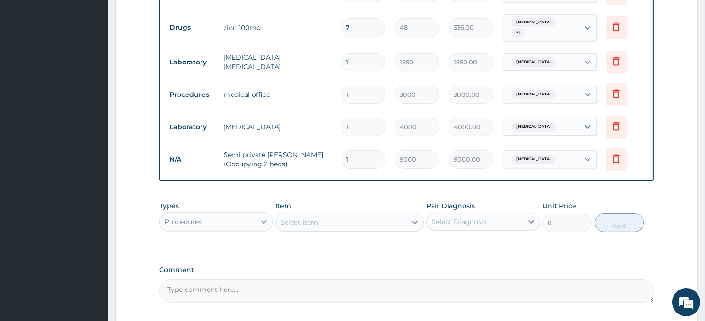
scroll to position [659, 0]
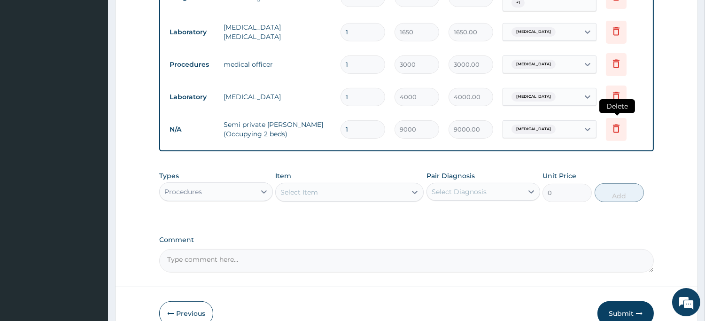
click at [619, 129] on icon at bounding box center [616, 128] width 7 height 8
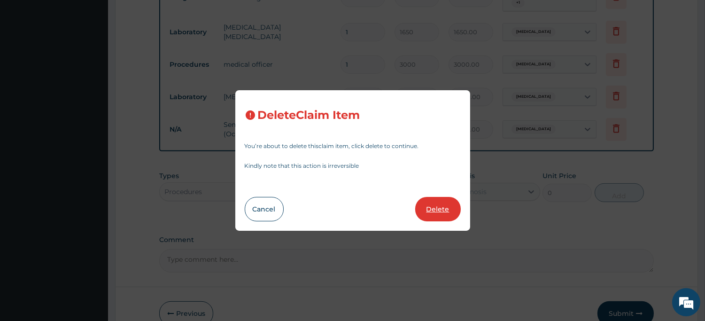
click at [452, 205] on button "Delete" at bounding box center [438, 209] width 46 height 24
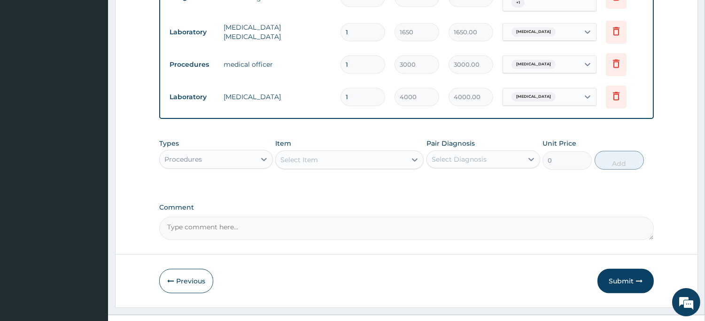
click at [382, 162] on div "Select Item" at bounding box center [341, 159] width 131 height 15
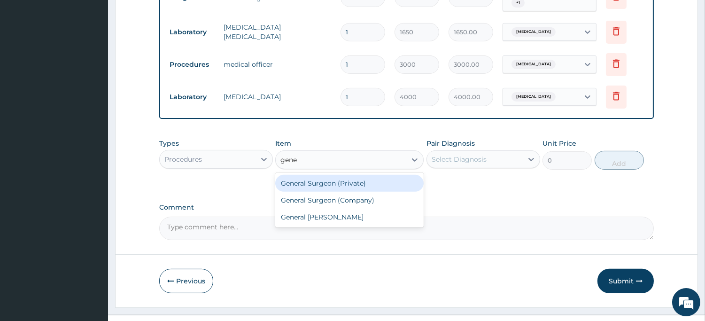
type input "gener"
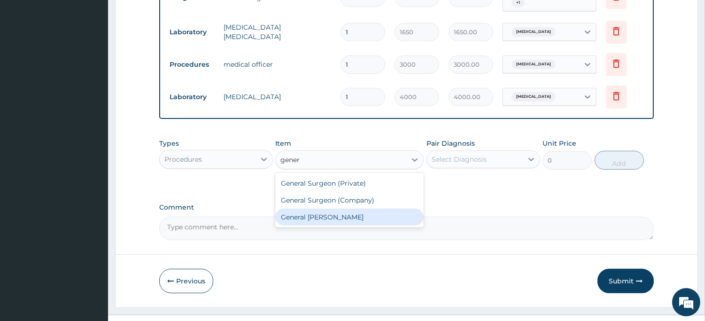
click at [356, 218] on div "General [PERSON_NAME]" at bounding box center [349, 217] width 148 height 17
type input "4000"
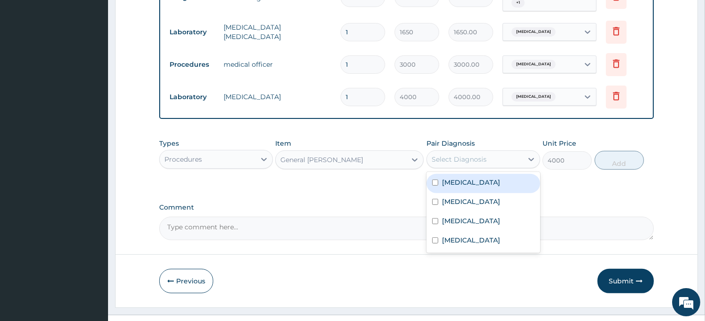
click at [505, 163] on div "Select Diagnosis" at bounding box center [475, 159] width 96 height 15
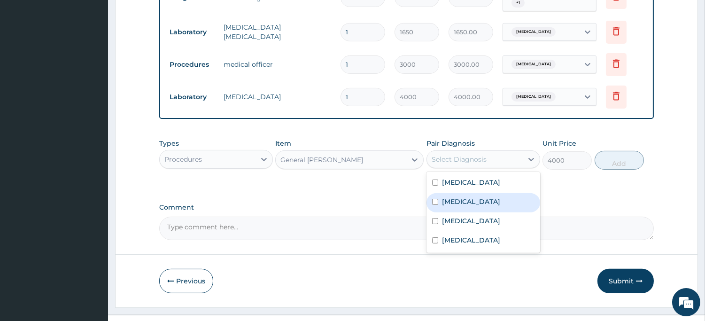
click at [487, 209] on div "[MEDICAL_DATA]" at bounding box center [484, 202] width 114 height 19
checkbox input "true"
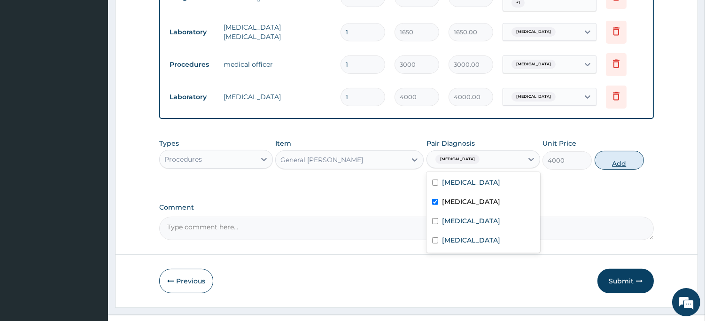
click at [609, 164] on button "Add" at bounding box center [619, 160] width 49 height 19
type input "0"
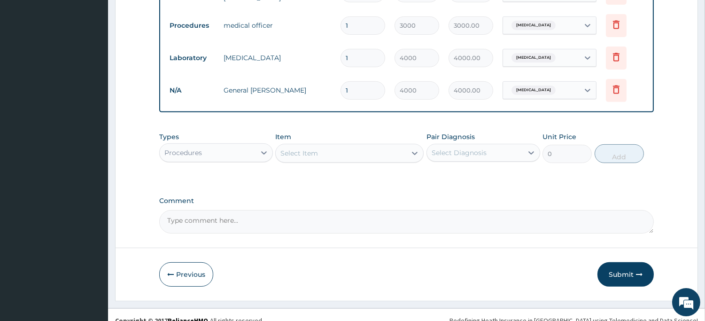
scroll to position [711, 0]
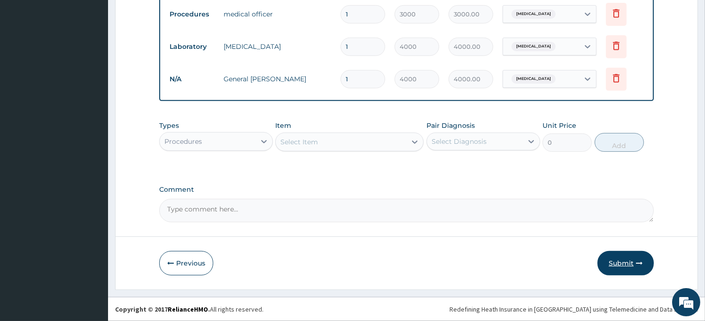
click at [622, 264] on button "Submit" at bounding box center [626, 263] width 56 height 24
